Goal: Entertainment & Leisure: Consume media (video, audio)

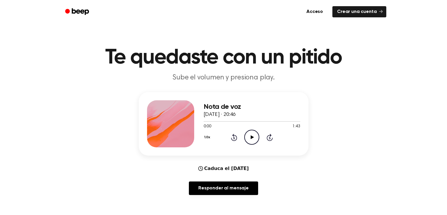
click at [250, 140] on icon "Play Audio" at bounding box center [251, 137] width 15 height 15
click at [236, 138] on icon "Rewind 5 seconds" at bounding box center [234, 138] width 6 height 8
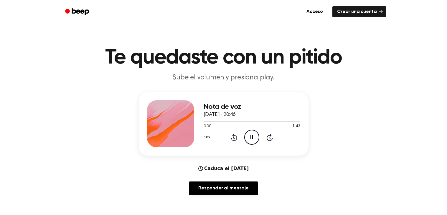
click at [236, 138] on icon "Rewind 5 seconds" at bounding box center [234, 138] width 6 height 8
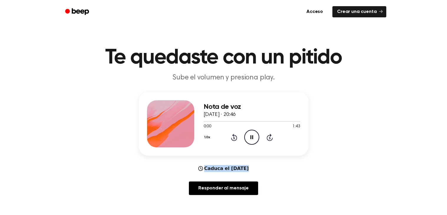
click at [236, 138] on icon "Rewind 5 seconds" at bounding box center [234, 138] width 6 height 8
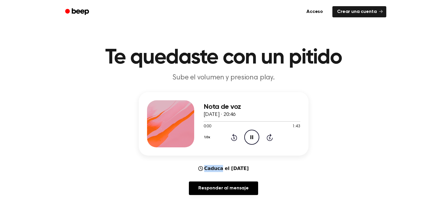
click at [236, 138] on icon "Rewind 5 seconds" at bounding box center [234, 138] width 6 height 8
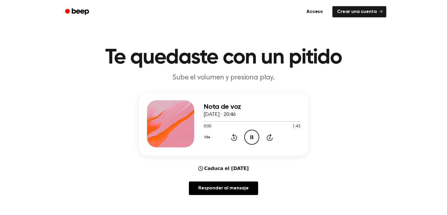
click at [236, 138] on icon "Rewind 5 seconds" at bounding box center [234, 138] width 6 height 8
click at [248, 136] on icon "Pause Audio" at bounding box center [251, 137] width 15 height 15
click at [245, 140] on icon "Play Audio" at bounding box center [251, 137] width 15 height 15
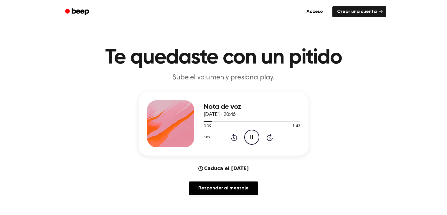
click at [207, 140] on button "1.0x" at bounding box center [208, 138] width 9 height 10
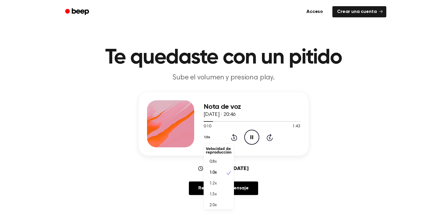
click at [220, 162] on div "0,8x" at bounding box center [215, 162] width 19 height 6
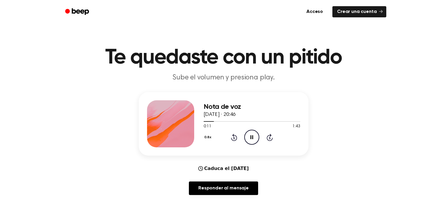
click at [236, 138] on icon "Rewind 5 seconds" at bounding box center [234, 138] width 6 height 8
click at [234, 138] on icon at bounding box center [233, 138] width 1 height 2
click at [232, 141] on icon at bounding box center [234, 137] width 6 height 7
click at [253, 136] on icon at bounding box center [252, 138] width 3 height 4
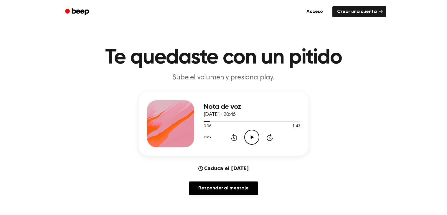
click at [234, 140] on icon "Rewind 5 seconds" at bounding box center [234, 138] width 6 height 8
click at [237, 139] on div "0.8x Rewind 5 seconds Play Audio Skip 5 seconds" at bounding box center [252, 137] width 97 height 15
click at [233, 140] on icon at bounding box center [234, 137] width 6 height 7
click at [235, 134] on icon "Rewind 5 seconds" at bounding box center [234, 138] width 6 height 8
click at [233, 138] on icon "Rewind 5 seconds" at bounding box center [234, 138] width 6 height 8
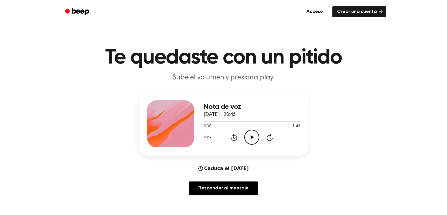
click at [231, 139] on icon "Rewind 5 seconds" at bounding box center [234, 138] width 6 height 8
click at [236, 135] on icon "Rewind 5 seconds" at bounding box center [234, 138] width 6 height 8
click at [234, 138] on icon at bounding box center [233, 138] width 1 height 2
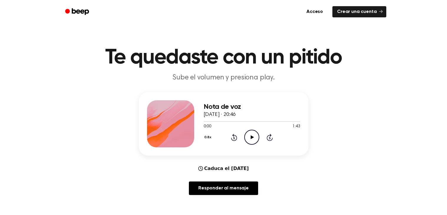
click at [234, 140] on icon "Rewind 5 seconds" at bounding box center [234, 138] width 6 height 8
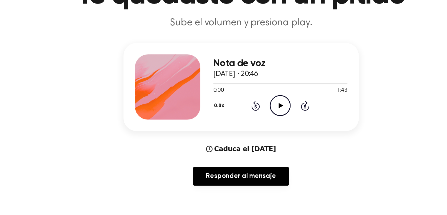
scroll to position [21, 0]
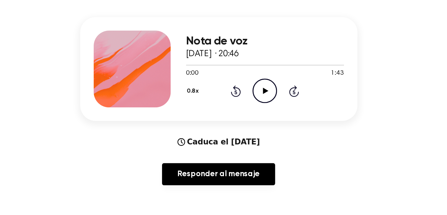
click at [249, 120] on icon "Play Audio" at bounding box center [251, 116] width 15 height 15
click at [249, 109] on icon "Pause Audio" at bounding box center [251, 116] width 15 height 15
click at [249, 109] on icon "Play Audio" at bounding box center [251, 116] width 15 height 15
click at [232, 116] on icon "Rewind 5 seconds" at bounding box center [234, 117] width 6 height 8
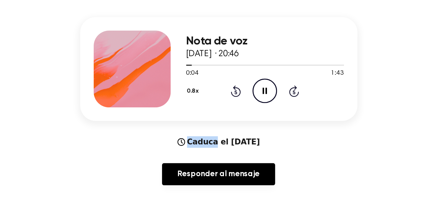
click at [232, 115] on icon "Rewind 5 seconds" at bounding box center [234, 117] width 6 height 8
click at [253, 124] on icon "Pause Audio" at bounding box center [251, 116] width 15 height 15
click at [253, 124] on icon "Play Audio" at bounding box center [251, 116] width 15 height 15
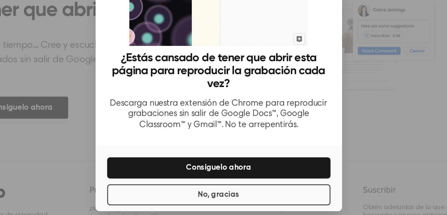
scroll to position [0, 0]
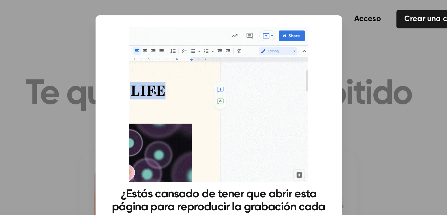
click at [125, 53] on div at bounding box center [223, 107] width 447 height 215
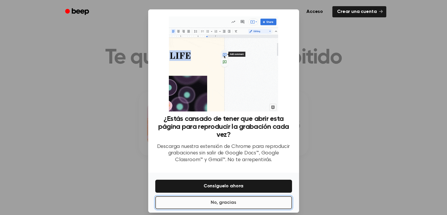
click at [220, 208] on button "No, gracias" at bounding box center [223, 203] width 137 height 13
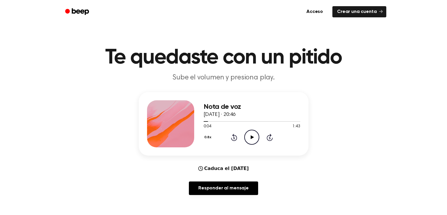
click at [256, 137] on icon "Play Audio" at bounding box center [251, 137] width 15 height 15
click at [253, 140] on icon "Pause Audio" at bounding box center [251, 137] width 15 height 15
click at [232, 138] on icon "Rewind 5 seconds" at bounding box center [234, 138] width 6 height 8
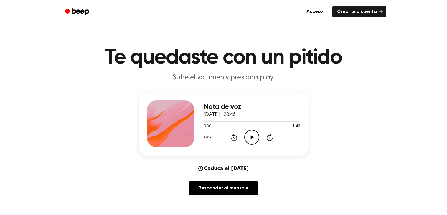
click at [252, 140] on icon "Play Audio" at bounding box center [251, 137] width 15 height 15
click at [252, 140] on icon "Pause Audio" at bounding box center [251, 137] width 15 height 15
click at [252, 140] on icon "Play Audio" at bounding box center [251, 137] width 15 height 15
click at [252, 140] on icon "Pause Audio" at bounding box center [251, 137] width 15 height 15
click at [232, 137] on icon "Rewind 5 seconds" at bounding box center [234, 138] width 6 height 8
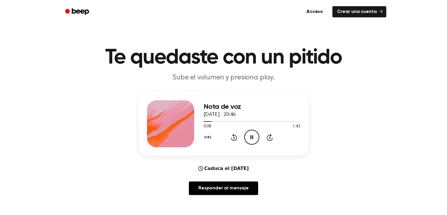
click at [237, 137] on icon "Rewind 5 seconds" at bounding box center [234, 138] width 6 height 8
click at [235, 136] on icon "Rewind 5 seconds" at bounding box center [234, 138] width 6 height 8
click at [342, 183] on div "Nota de voz [DATE] · 20:46 0:10 1:43 Su navegador no soporta el elemento [objec…" at bounding box center [223, 146] width 433 height 108
click at [250, 140] on icon "Play Audio" at bounding box center [251, 137] width 15 height 15
click at [235, 136] on icon "Rewind 5 seconds" at bounding box center [234, 138] width 6 height 8
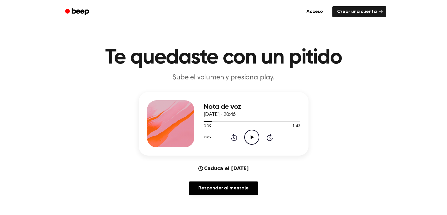
click at [385, 136] on div "Nota de voz [DATE] · 20:46 0:09 1:43 Su navegador no soporta el elemento [objec…" at bounding box center [223, 146] width 433 height 108
click at [234, 138] on icon at bounding box center [233, 138] width 1 height 2
click at [234, 138] on icon "Rewind 5 seconds" at bounding box center [234, 138] width 6 height 8
click at [387, 139] on div "Nota de voz [DATE] · 20:46 0:07 1:43 Su navegador no soporta el elemento [objec…" at bounding box center [223, 146] width 433 height 108
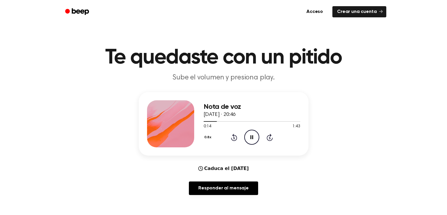
click at [234, 137] on icon at bounding box center [234, 137] width 6 height 7
click at [234, 138] on icon at bounding box center [233, 138] width 1 height 2
click at [346, 149] on div "Nota de voz [DATE] · 20:46 0:09 1:43 Su navegador no soporta el elemento [objec…" at bounding box center [223, 146] width 433 height 108
click at [207, 135] on button "0.8x" at bounding box center [209, 138] width 10 height 10
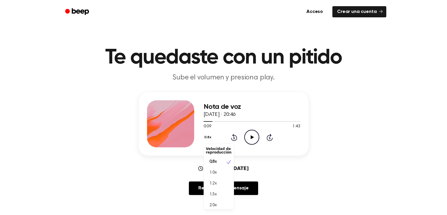
click at [252, 137] on div "0.8x Velocidad de reproducción 0,8x 1.0x 1.2x 1,5x 2.0x Rewind 5 seconds Play A…" at bounding box center [252, 137] width 97 height 15
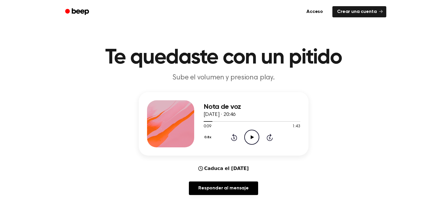
click at [252, 137] on icon at bounding box center [252, 138] width 3 height 4
click at [233, 137] on icon at bounding box center [233, 138] width 1 height 2
click at [252, 134] on icon "Pause Audio" at bounding box center [251, 137] width 15 height 15
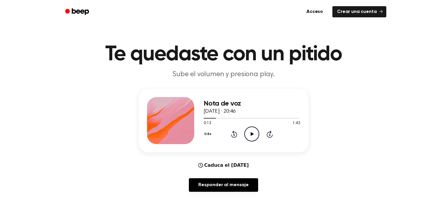
scroll to position [4, 0]
click at [235, 99] on div "Nota de voz [DATE] · 20:46 0:13 1:43 Su navegador no soporta el elemento [objec…" at bounding box center [252, 120] width 97 height 47
click at [247, 132] on icon "Play Audio" at bounding box center [251, 133] width 15 height 15
click at [247, 132] on icon "Pause Audio" at bounding box center [251, 133] width 15 height 15
click at [235, 133] on icon "Rewind 5 seconds" at bounding box center [234, 134] width 6 height 8
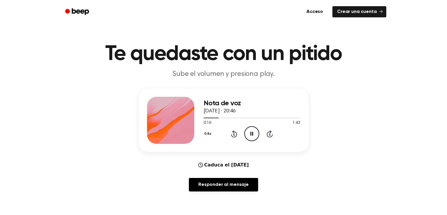
click at [235, 133] on icon "Rewind 5 seconds" at bounding box center [234, 134] width 6 height 8
click at [256, 134] on icon "Pause Audio" at bounding box center [251, 133] width 15 height 15
click at [256, 132] on icon "Play Audio" at bounding box center [251, 133] width 15 height 15
click at [256, 132] on icon "Pause Audio" at bounding box center [251, 133] width 15 height 15
click at [256, 132] on icon "Play Audio" at bounding box center [251, 133] width 15 height 15
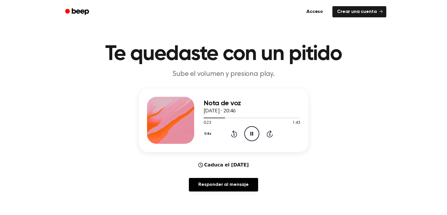
click at [248, 129] on icon "Pause Audio" at bounding box center [251, 133] width 15 height 15
click at [232, 130] on icon "Rewind 5 seconds" at bounding box center [234, 134] width 6 height 8
click at [245, 133] on circle at bounding box center [252, 134] width 14 height 14
click at [232, 130] on icon "Rewind 5 seconds" at bounding box center [234, 134] width 6 height 8
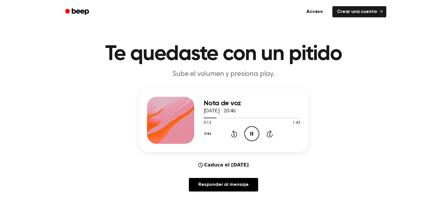
click at [232, 130] on icon "Rewind 5 seconds" at bounding box center [234, 134] width 6 height 8
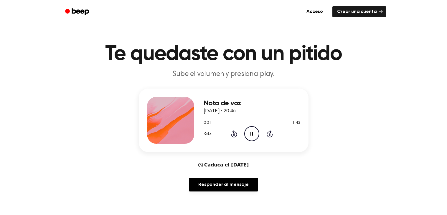
click at [255, 138] on icon "Pause Audio" at bounding box center [251, 133] width 15 height 15
click at [255, 138] on icon "Play Audio" at bounding box center [251, 133] width 15 height 15
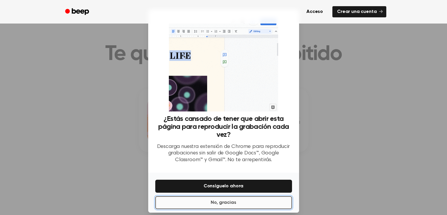
click at [241, 203] on button "No, gracias" at bounding box center [223, 203] width 137 height 13
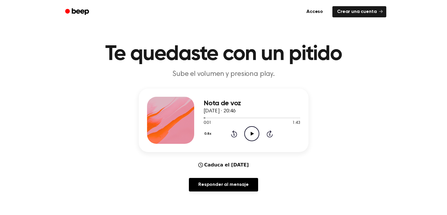
click at [250, 135] on icon "Play Audio" at bounding box center [251, 133] width 15 height 15
click at [250, 135] on icon "Pause Audio" at bounding box center [251, 133] width 15 height 15
click at [234, 134] on icon at bounding box center [233, 135] width 1 height 2
click at [252, 132] on icon "Play Audio" at bounding box center [251, 133] width 15 height 15
click at [252, 130] on icon "Play Audio" at bounding box center [251, 133] width 15 height 15
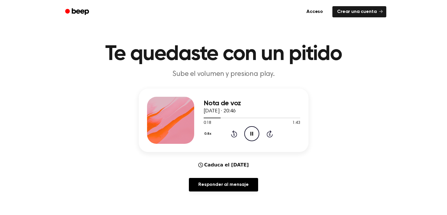
click at [252, 130] on icon "Pause Audio" at bounding box center [251, 133] width 15 height 15
click at [252, 130] on icon "Play Audio" at bounding box center [251, 133] width 15 height 15
click at [252, 130] on icon "Pause Audio" at bounding box center [251, 133] width 15 height 15
click at [208, 134] on button "0.8x" at bounding box center [209, 134] width 10 height 10
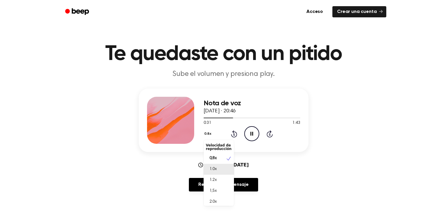
click at [213, 169] on font "1.0x" at bounding box center [213, 169] width 7 height 4
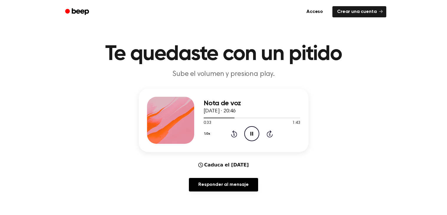
click at [205, 135] on button "1.0x" at bounding box center [208, 134] width 9 height 10
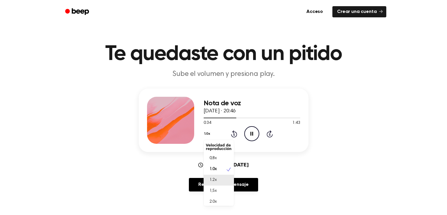
click at [219, 183] on div "1.2x" at bounding box center [215, 180] width 19 height 6
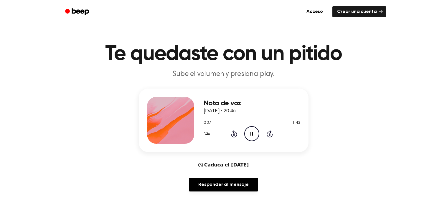
click at [204, 136] on button "1.2x" at bounding box center [208, 134] width 9 height 10
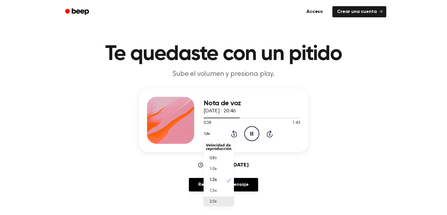
click at [214, 201] on font "2.0x" at bounding box center [213, 202] width 7 height 4
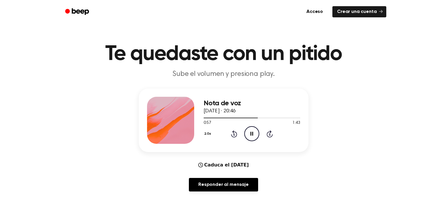
click at [206, 132] on button "2.0x" at bounding box center [209, 134] width 10 height 10
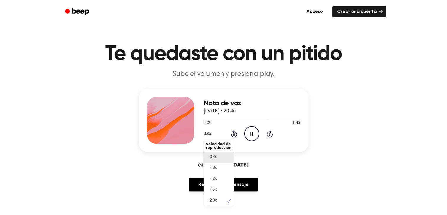
click at [213, 159] on span "0,8x" at bounding box center [213, 157] width 7 height 6
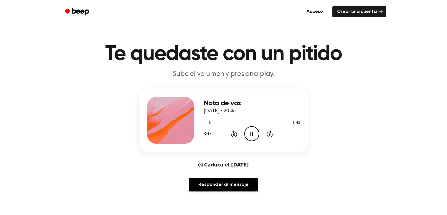
scroll to position [0, 0]
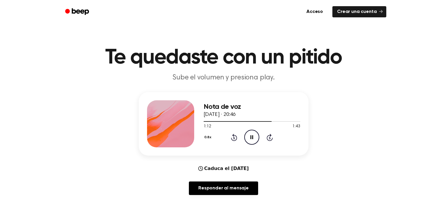
click at [234, 141] on icon at bounding box center [234, 137] width 6 height 7
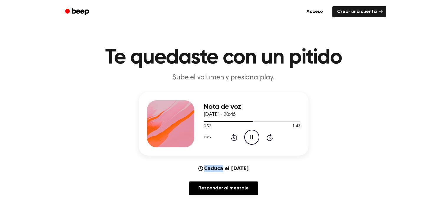
click at [234, 141] on icon at bounding box center [234, 137] width 6 height 7
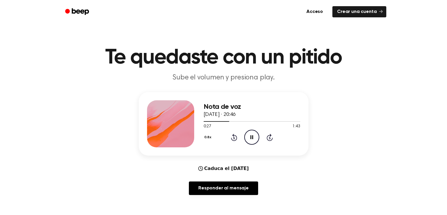
click at [234, 141] on icon at bounding box center [234, 137] width 6 height 7
click at [238, 134] on div "0.8x Rewind 5 seconds Pause Audio Skip 5 seconds" at bounding box center [252, 137] width 97 height 15
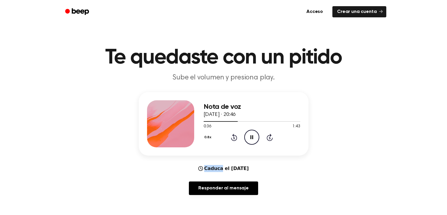
click at [238, 134] on div "0.8x Rewind 5 seconds Pause Audio Skip 5 seconds" at bounding box center [252, 137] width 97 height 15
click at [230, 139] on div "0.8x Rewind 5 seconds Pause Audio Skip 5 seconds" at bounding box center [252, 137] width 97 height 15
click at [235, 136] on icon at bounding box center [234, 137] width 6 height 7
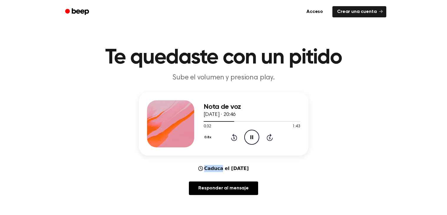
click at [235, 136] on icon at bounding box center [234, 137] width 6 height 7
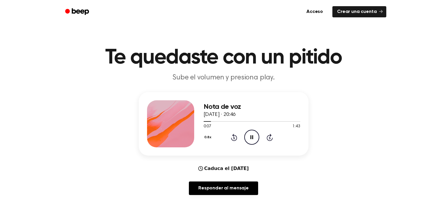
click at [235, 136] on icon at bounding box center [234, 137] width 6 height 7
click at [166, 192] on div "Responder al mensaje" at bounding box center [224, 191] width 170 height 18
click at [207, 135] on button "0.8x" at bounding box center [209, 138] width 10 height 10
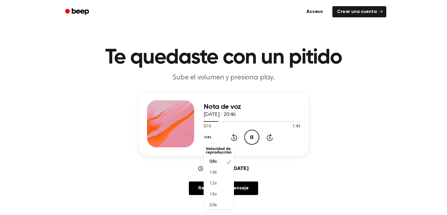
click at [293, 52] on main "Te quedaste con un pitido Sube el volumen y presiona play. Nota de voz [DATE] ·…" at bounding box center [223, 194] width 447 height 389
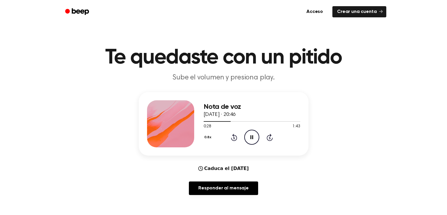
click at [235, 137] on icon "Rewind 5 seconds" at bounding box center [234, 138] width 6 height 8
click at [234, 138] on icon "Rewind 5 seconds" at bounding box center [234, 138] width 6 height 8
click at [234, 136] on icon at bounding box center [234, 137] width 6 height 7
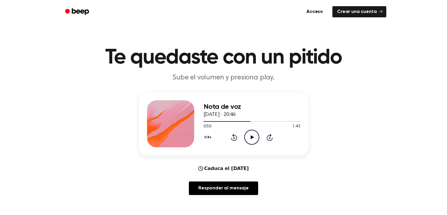
click at [237, 131] on div "0.8x Rewind 5 seconds Play Audio Skip 5 seconds" at bounding box center [252, 137] width 97 height 15
click at [234, 134] on icon "Rewind 5 seconds" at bounding box center [234, 138] width 6 height 8
click at [235, 137] on icon "Rewind 5 seconds" at bounding box center [234, 138] width 6 height 8
click at [248, 136] on icon "Play Audio" at bounding box center [251, 137] width 15 height 15
click at [249, 135] on icon "Pause Audio" at bounding box center [251, 137] width 15 height 15
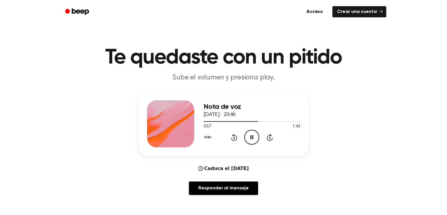
click at [236, 139] on icon "Rewind 5 seconds" at bounding box center [234, 138] width 6 height 8
click at [235, 131] on div "0.8x Rewind 5 seconds Pause Audio Skip 5 seconds" at bounding box center [252, 137] width 97 height 15
click at [248, 133] on icon "Pause Audio" at bounding box center [251, 137] width 15 height 15
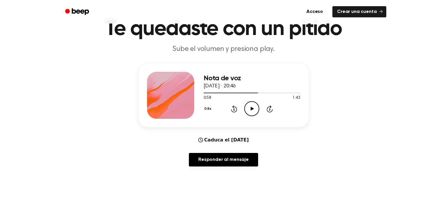
scroll to position [28, 0]
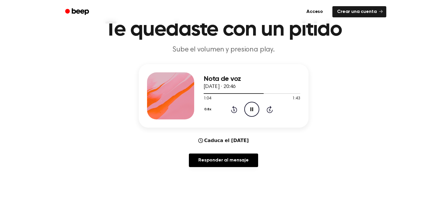
click at [234, 111] on icon at bounding box center [233, 110] width 1 height 2
click at [233, 109] on icon "Rewind 5 seconds" at bounding box center [234, 110] width 6 height 8
click at [231, 106] on icon "Rewind 5 seconds" at bounding box center [234, 110] width 6 height 8
click at [235, 114] on div "0.8x Rewind 5 seconds Play Audio Skip 5 seconds" at bounding box center [252, 109] width 97 height 15
click at [235, 111] on icon "Rewind 5 seconds" at bounding box center [234, 110] width 6 height 8
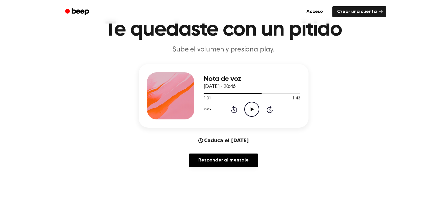
click at [252, 110] on icon at bounding box center [252, 110] width 3 height 4
click at [232, 110] on icon at bounding box center [234, 109] width 6 height 7
click at [248, 112] on icon "Pause Audio" at bounding box center [251, 109] width 15 height 15
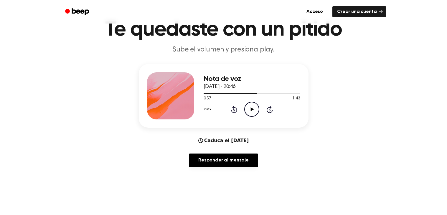
click at [248, 112] on icon "Play Audio" at bounding box center [251, 109] width 15 height 15
click at [233, 110] on icon at bounding box center [233, 110] width 1 height 2
click at [258, 108] on icon "Pause Audio" at bounding box center [251, 109] width 15 height 15
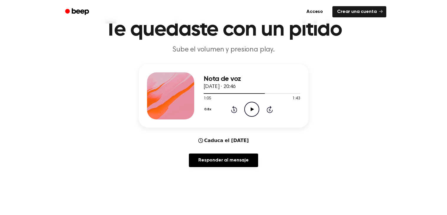
click at [231, 110] on icon at bounding box center [234, 109] width 6 height 7
click at [252, 107] on icon "Play Audio" at bounding box center [251, 109] width 15 height 15
click at [253, 108] on icon "Play Audio" at bounding box center [251, 109] width 15 height 15
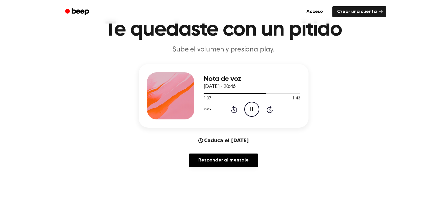
click at [253, 108] on icon at bounding box center [252, 110] width 3 height 4
click at [253, 108] on icon "Play Audio" at bounding box center [251, 109] width 15 height 15
click at [233, 110] on icon "Rewind 5 seconds" at bounding box center [234, 110] width 6 height 8
click at [235, 106] on icon "Rewind 5 seconds" at bounding box center [234, 110] width 6 height 8
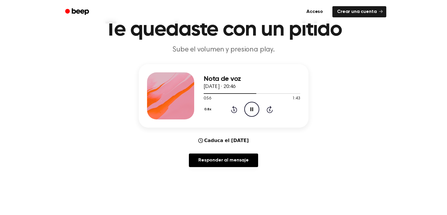
click at [255, 110] on icon "Pause Audio" at bounding box center [251, 109] width 15 height 15
click at [255, 110] on icon "Play Audio" at bounding box center [251, 109] width 15 height 15
click at [254, 109] on icon "Pause Audio" at bounding box center [251, 109] width 15 height 15
click at [229, 88] on font "[DATE] · 20:46" at bounding box center [220, 86] width 32 height 5
